Goal: Task Accomplishment & Management: Manage account settings

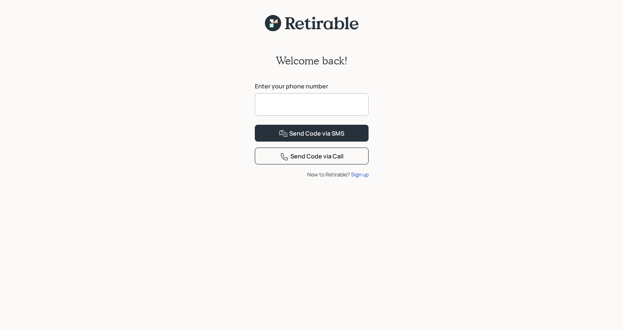
click at [328, 109] on input at bounding box center [312, 104] width 114 height 22
click at [329, 109] on input at bounding box center [312, 104] width 114 height 22
type input "**********"
click at [255, 125] on button "Send Code via SMS" at bounding box center [312, 133] width 114 height 17
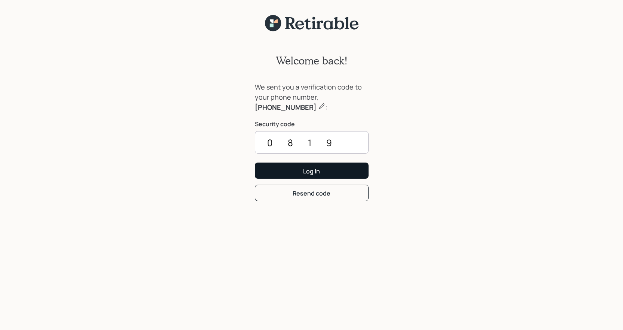
type input "0819"
click at [327, 171] on button "Log In" at bounding box center [312, 170] width 114 height 16
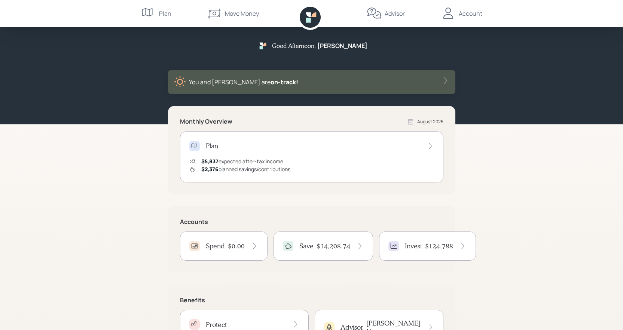
scroll to position [47, 0]
